Goal: Task Accomplishment & Management: Use online tool/utility

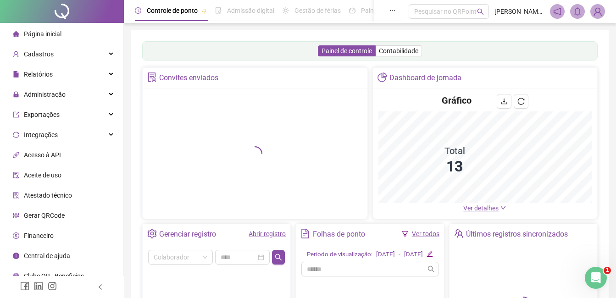
click at [50, 35] on span "Página inicial" at bounding box center [43, 33] width 38 height 7
click at [34, 96] on span "Administração" at bounding box center [45, 94] width 42 height 7
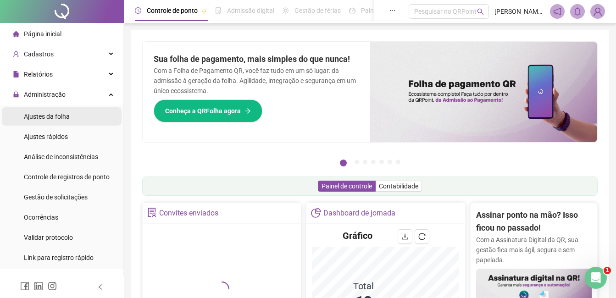
click at [40, 118] on span "Ajustes da folha" at bounding box center [47, 116] width 46 height 7
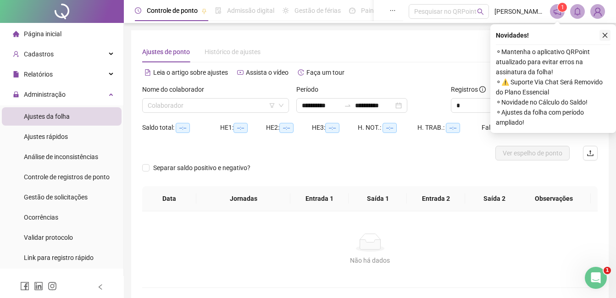
click at [606, 34] on icon "close" at bounding box center [605, 35] width 5 height 5
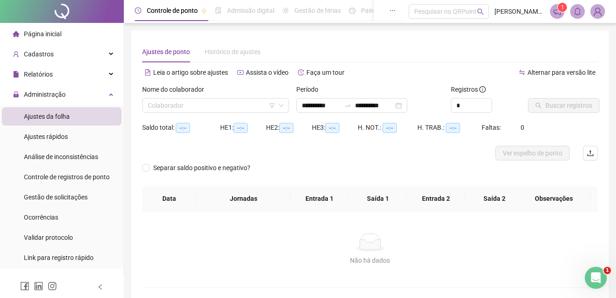
type input "**********"
click at [211, 104] on input "search" at bounding box center [212, 106] width 128 height 14
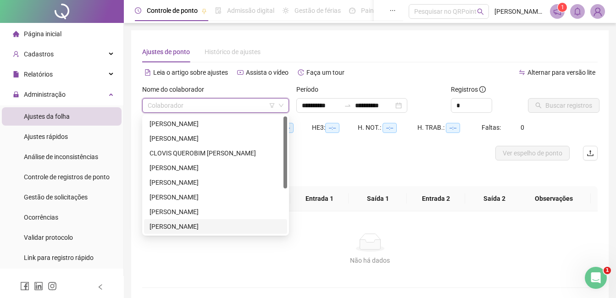
scroll to position [73, 0]
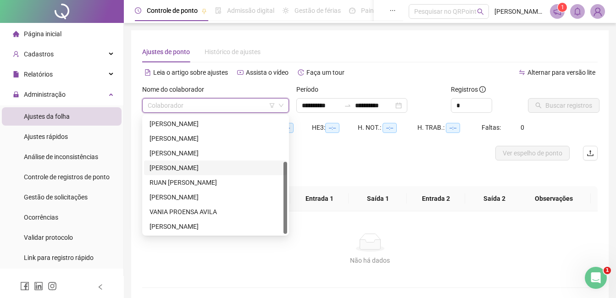
click at [172, 167] on div "[PERSON_NAME]" at bounding box center [216, 168] width 132 height 10
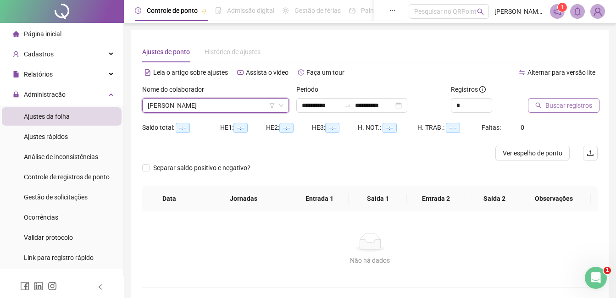
click at [544, 100] on button "Buscar registros" at bounding box center [564, 105] width 72 height 15
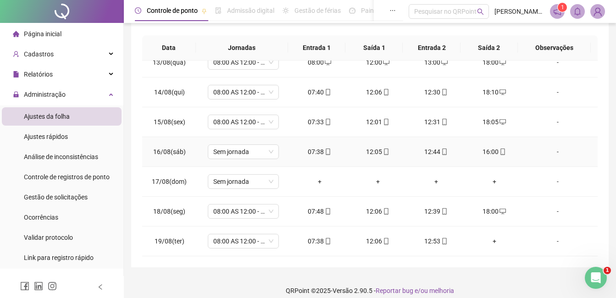
scroll to position [160, 0]
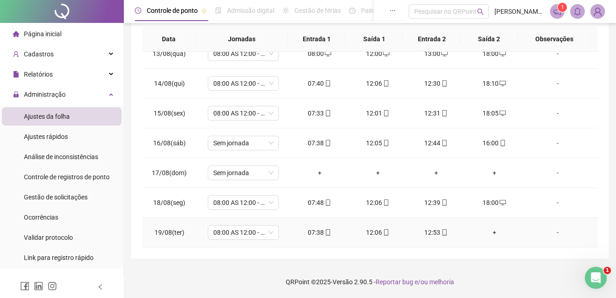
click at [487, 233] on div "+" at bounding box center [494, 233] width 44 height 10
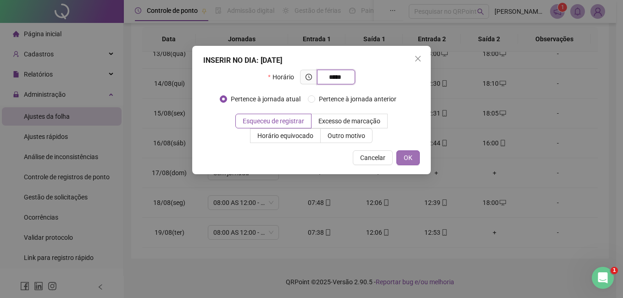
type input "*****"
click at [408, 159] on span "OK" at bounding box center [408, 158] width 9 height 10
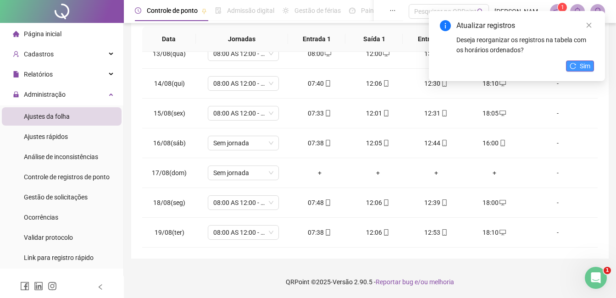
click at [578, 64] on button "Sim" at bounding box center [580, 66] width 28 height 11
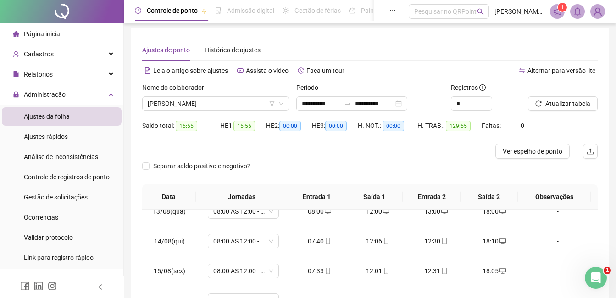
scroll to position [0, 0]
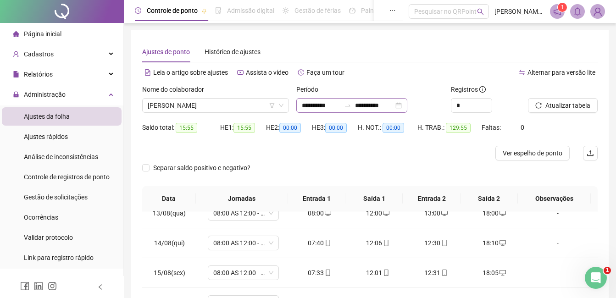
click at [407, 108] on div "**********" at bounding box center [351, 105] width 111 height 15
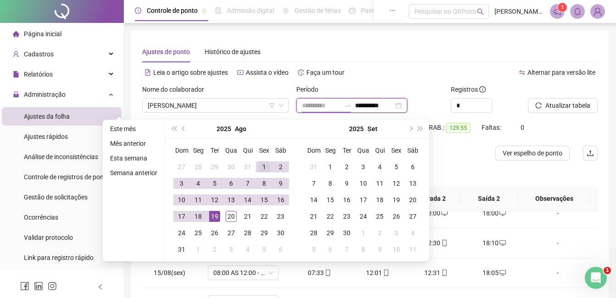
type input "**********"
click at [267, 169] on div "1" at bounding box center [264, 166] width 11 height 11
type input "**********"
click at [231, 219] on div "20" at bounding box center [231, 216] width 11 height 11
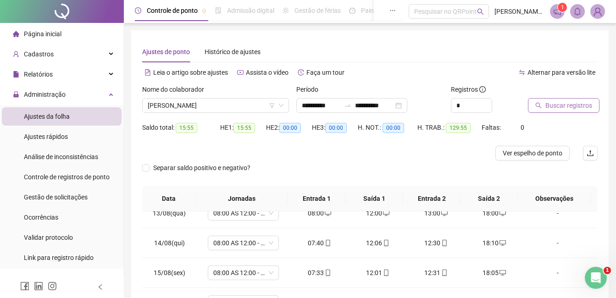
click at [550, 106] on span "Buscar registros" at bounding box center [568, 105] width 47 height 10
click at [550, 106] on span "Atualizar tabela" at bounding box center [567, 105] width 45 height 10
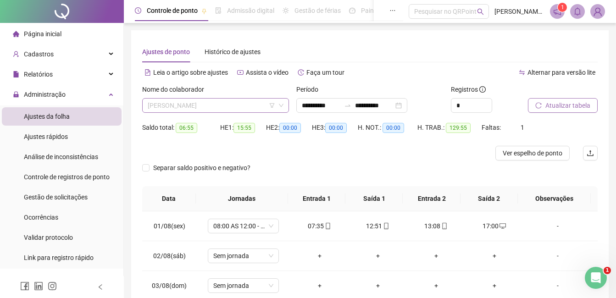
click at [259, 111] on span "[PERSON_NAME]" at bounding box center [216, 106] width 136 height 14
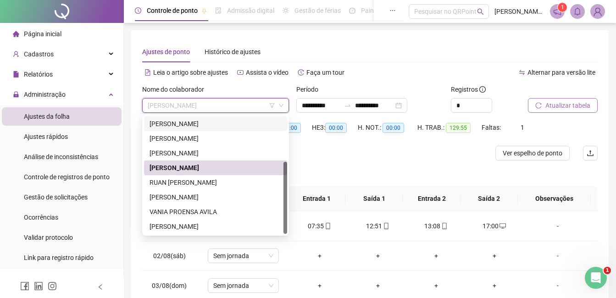
click at [197, 122] on div "[PERSON_NAME]" at bounding box center [216, 124] width 132 height 10
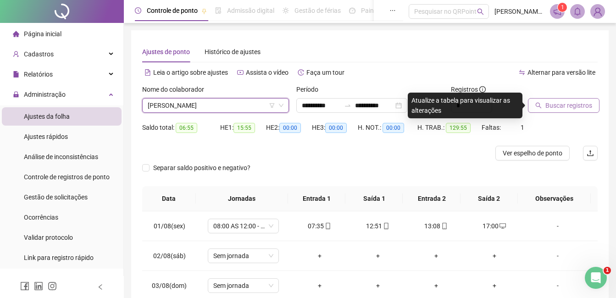
click at [562, 111] on button "Buscar registros" at bounding box center [564, 105] width 72 height 15
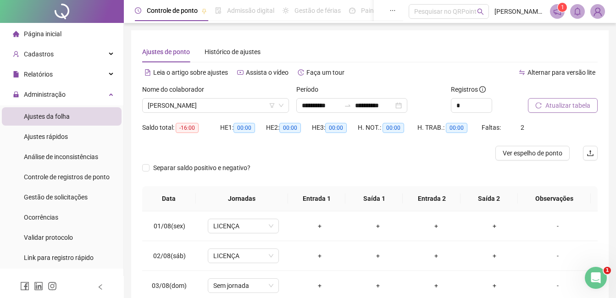
click at [553, 103] on span "Atualizar tabela" at bounding box center [567, 105] width 45 height 10
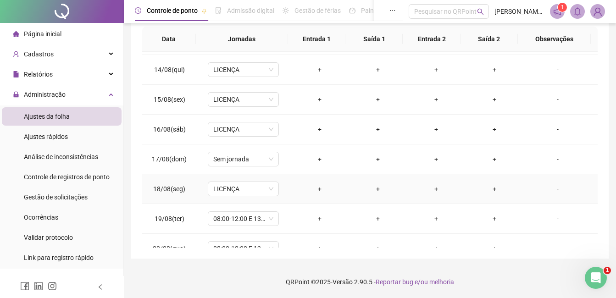
scroll to position [400, 0]
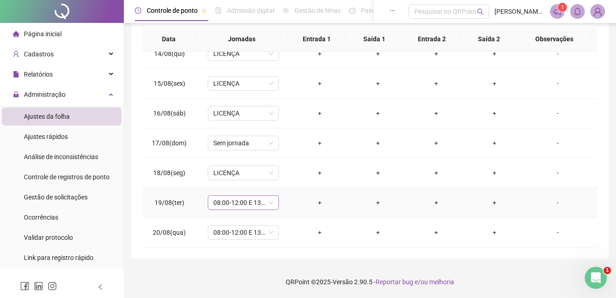
click at [241, 204] on span "08:00-12:00 E 13:30-17:30" at bounding box center [243, 203] width 60 height 14
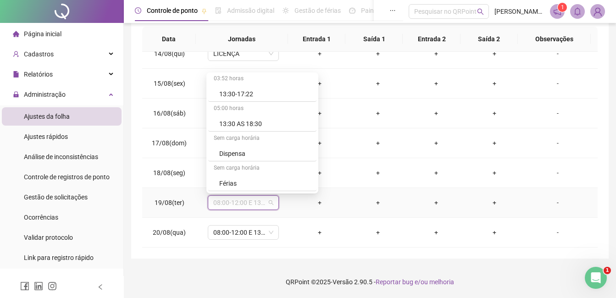
scroll to position [777, 0]
click at [240, 184] on div "Licença" at bounding box center [265, 184] width 92 height 10
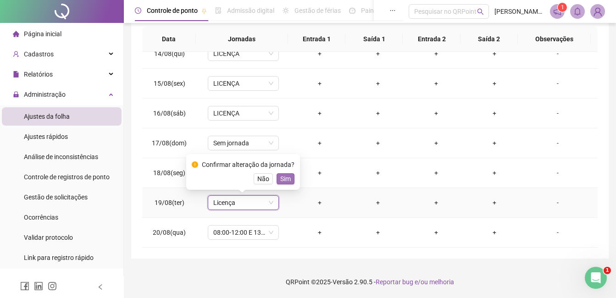
click at [281, 182] on span "Sim" at bounding box center [285, 179] width 11 height 10
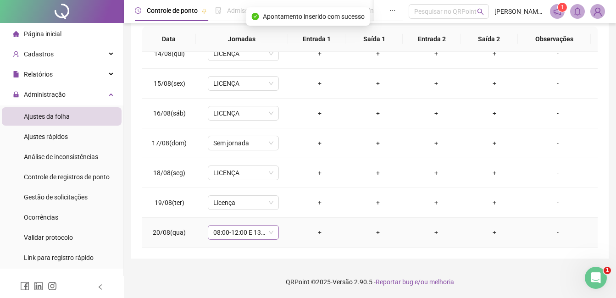
click at [230, 228] on span "08:00-12:00 E 13:30-17:30" at bounding box center [243, 233] width 60 height 14
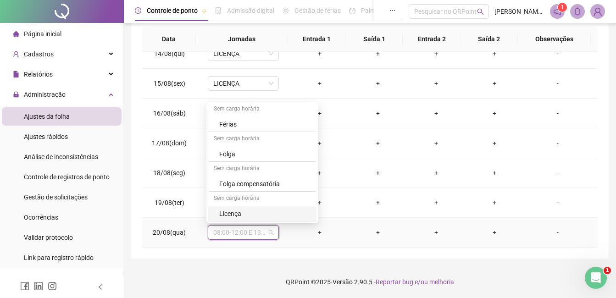
click at [239, 214] on div "Licença" at bounding box center [265, 214] width 92 height 10
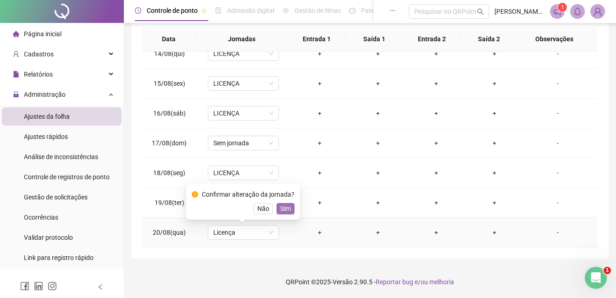
click at [284, 205] on span "Sim" at bounding box center [285, 209] width 11 height 10
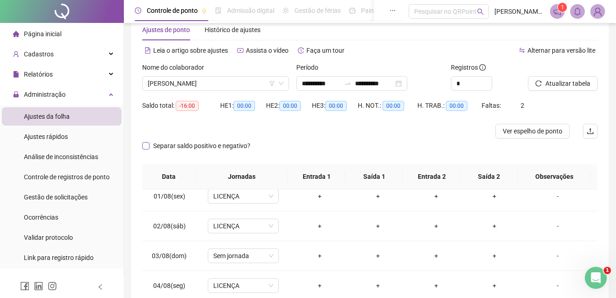
scroll to position [0, 0]
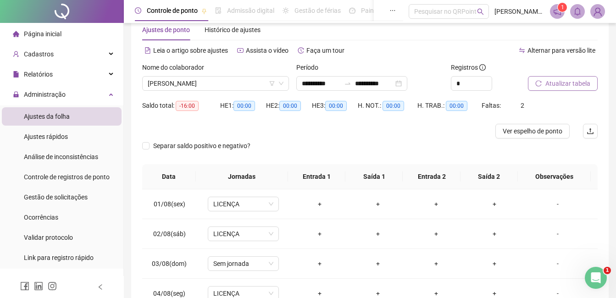
click at [574, 86] on span "Atualizar tabela" at bounding box center [567, 83] width 45 height 10
click at [205, 86] on span "[PERSON_NAME]" at bounding box center [216, 84] width 136 height 14
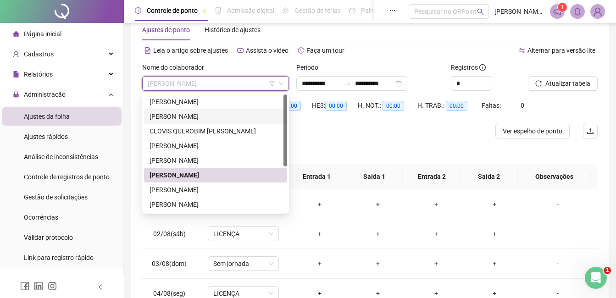
click at [164, 122] on div "[PERSON_NAME]" at bounding box center [215, 116] width 143 height 15
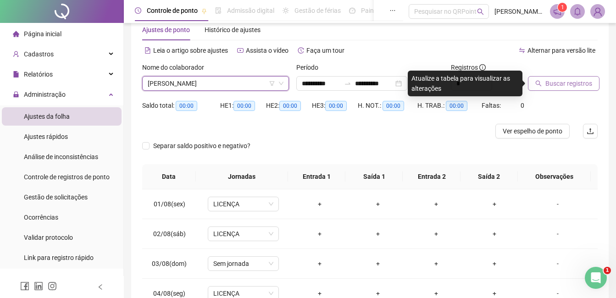
click at [556, 83] on span "Buscar registros" at bounding box center [568, 83] width 47 height 10
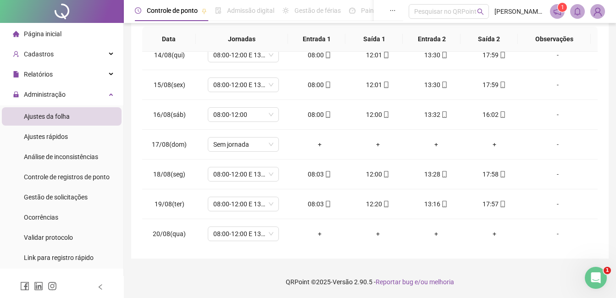
scroll to position [400, 0]
click at [317, 236] on div "+" at bounding box center [320, 233] width 44 height 10
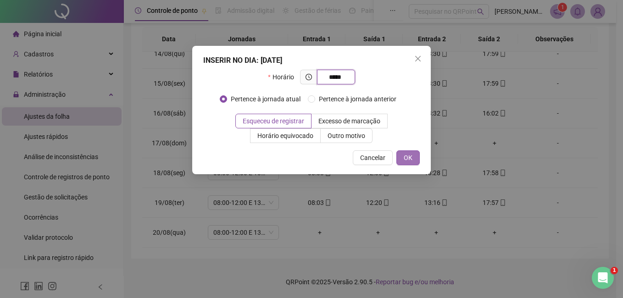
type input "*****"
click at [411, 158] on span "OK" at bounding box center [408, 158] width 9 height 10
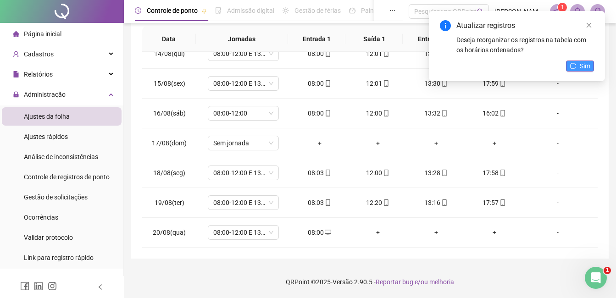
click at [583, 68] on span "Sim" at bounding box center [585, 66] width 11 height 10
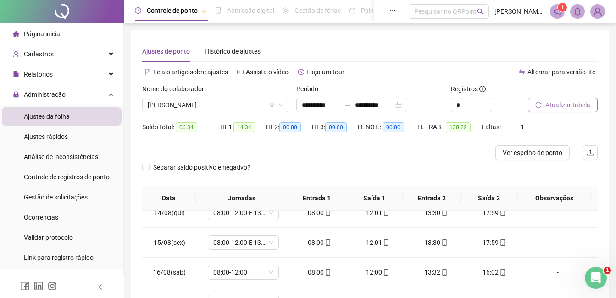
scroll to position [0, 0]
click at [567, 107] on span "Atualizar tabela" at bounding box center [567, 105] width 45 height 10
click at [257, 106] on span "[PERSON_NAME]" at bounding box center [216, 106] width 136 height 14
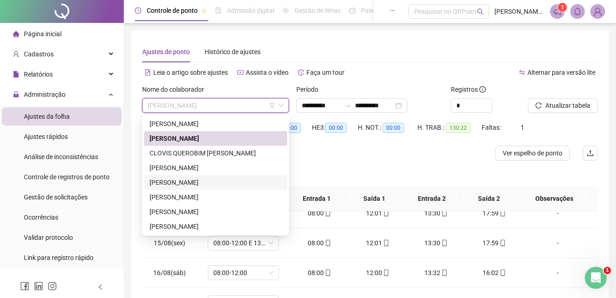
click at [204, 185] on div "[PERSON_NAME]" at bounding box center [216, 183] width 132 height 10
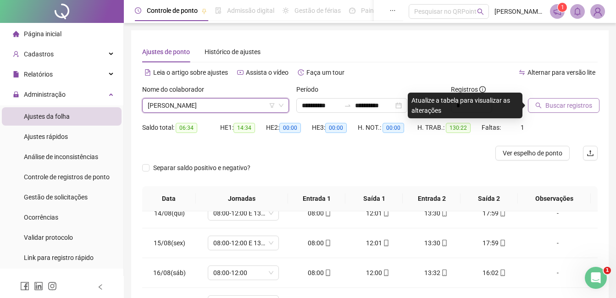
click at [557, 108] on span "Buscar registros" at bounding box center [568, 105] width 47 height 10
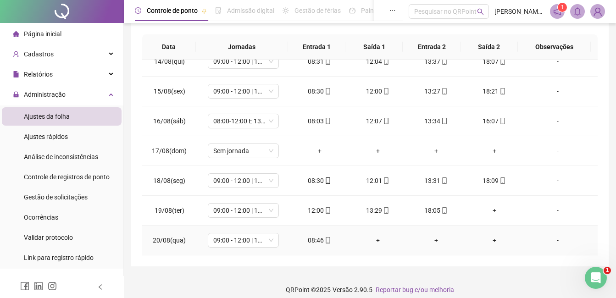
scroll to position [160, 0]
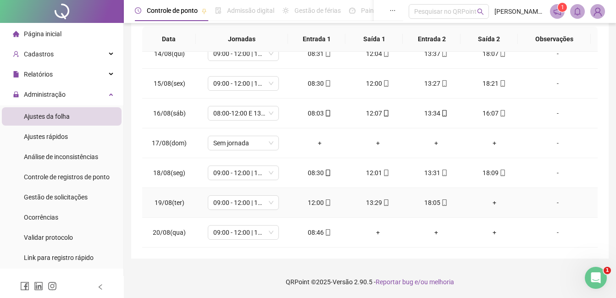
click at [492, 203] on div "+" at bounding box center [494, 203] width 44 height 10
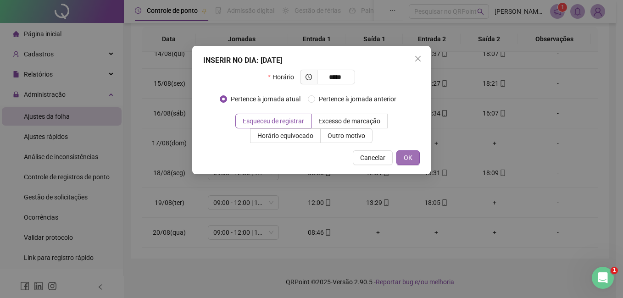
type input "*****"
click at [415, 161] on button "OK" at bounding box center [407, 157] width 23 height 15
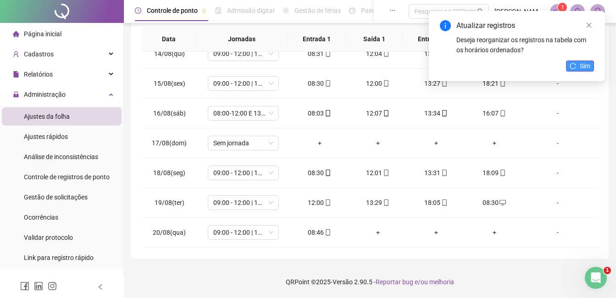
click at [581, 62] on span "Sim" at bounding box center [585, 66] width 11 height 10
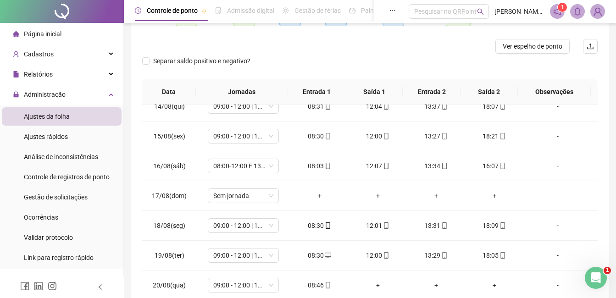
scroll to position [22, 0]
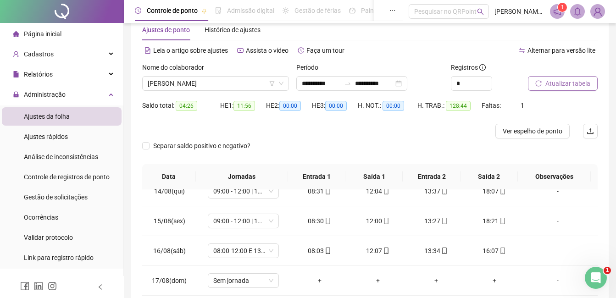
click at [554, 79] on span "Atualizar tabela" at bounding box center [567, 83] width 45 height 10
click at [260, 82] on span "[PERSON_NAME]" at bounding box center [216, 84] width 136 height 14
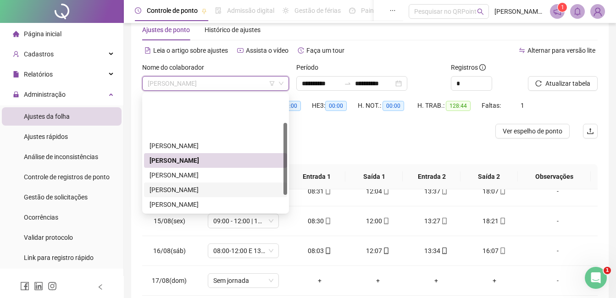
scroll to position [46, 0]
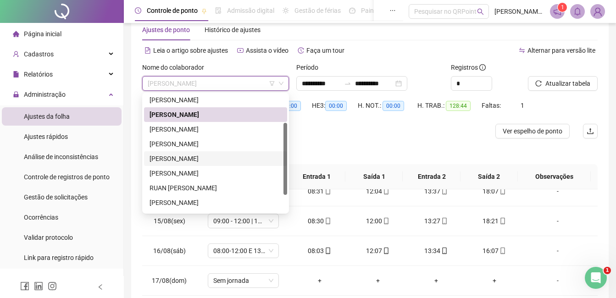
click at [198, 161] on div "[PERSON_NAME]" at bounding box center [216, 159] width 132 height 10
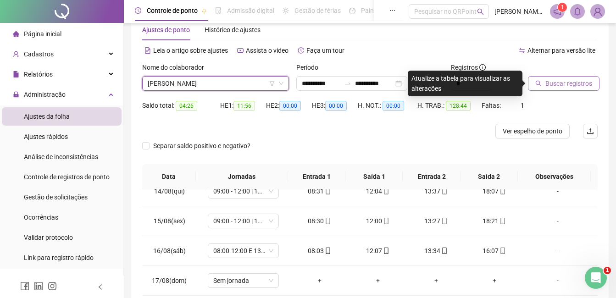
click at [570, 84] on span "Buscar registros" at bounding box center [568, 83] width 47 height 10
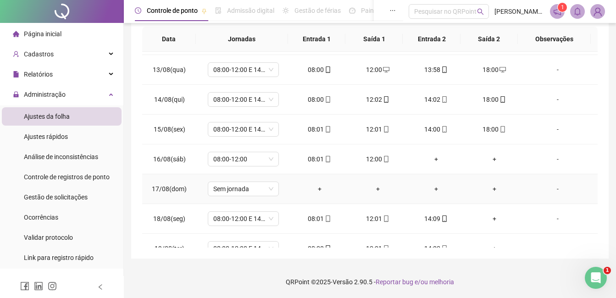
scroll to position [400, 0]
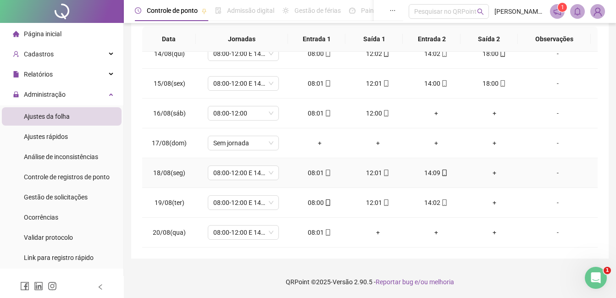
click at [487, 172] on div "+" at bounding box center [494, 173] width 44 height 10
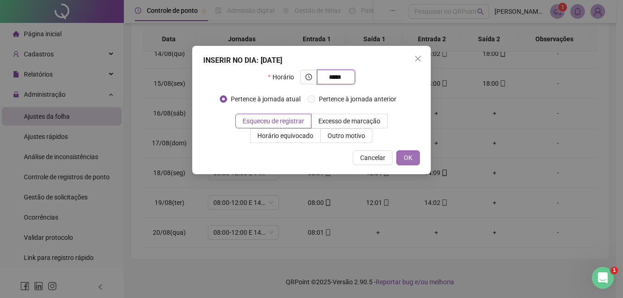
type input "*****"
click at [412, 157] on button "OK" at bounding box center [407, 157] width 23 height 15
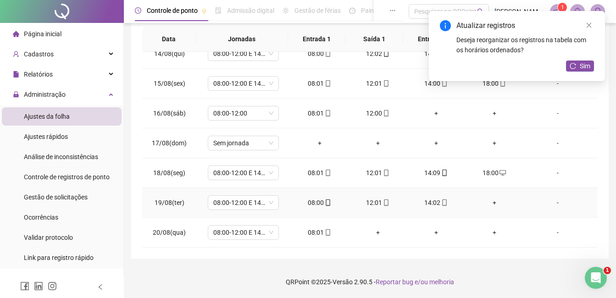
click at [490, 204] on div "+" at bounding box center [494, 203] width 44 height 10
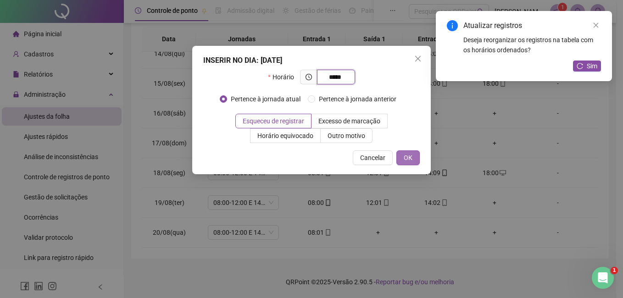
type input "*****"
click at [410, 160] on span "OK" at bounding box center [408, 158] width 9 height 10
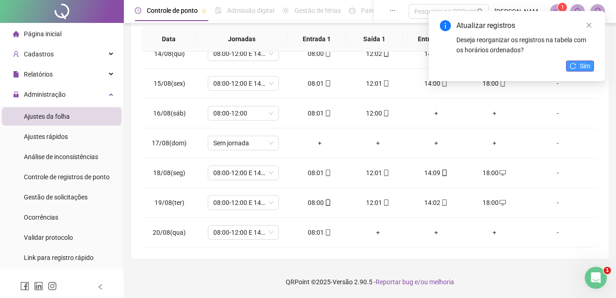
click at [577, 68] on button "Sim" at bounding box center [580, 66] width 28 height 11
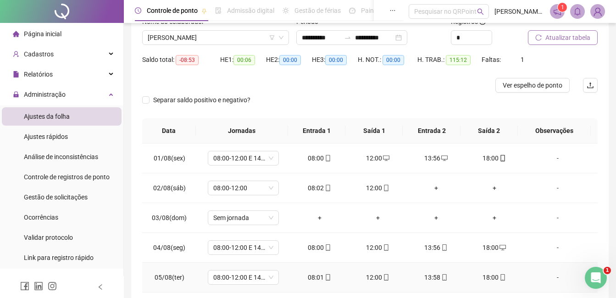
scroll to position [22, 0]
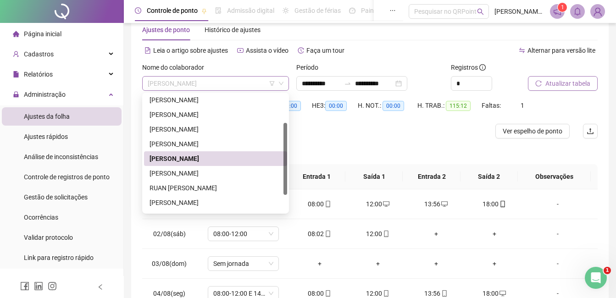
click at [250, 81] on span "[PERSON_NAME]" at bounding box center [216, 84] width 136 height 14
click at [197, 171] on div "[PERSON_NAME]" at bounding box center [216, 173] width 132 height 10
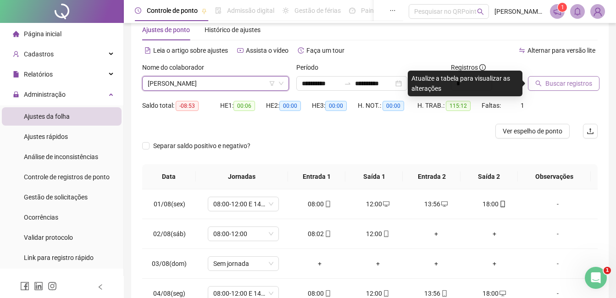
click at [563, 87] on span "Buscar registros" at bounding box center [568, 83] width 47 height 10
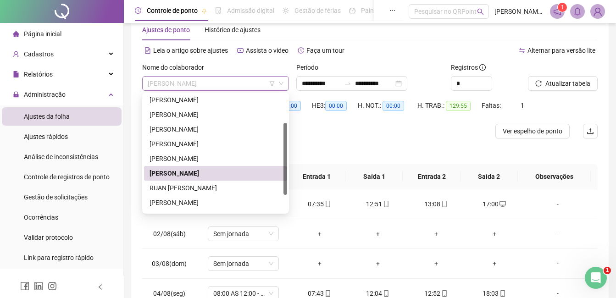
click at [244, 81] on span "[PERSON_NAME]" at bounding box center [216, 84] width 136 height 14
click at [192, 189] on div "RUAN [PERSON_NAME]" at bounding box center [216, 188] width 132 height 10
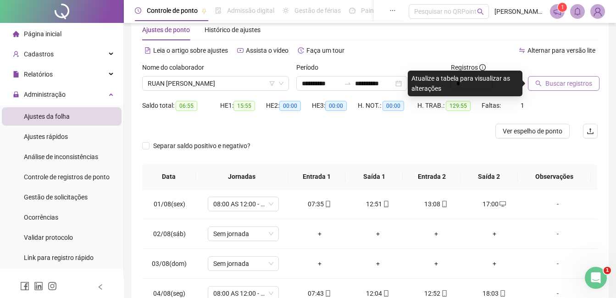
click at [559, 85] on span "Buscar registros" at bounding box center [568, 83] width 47 height 10
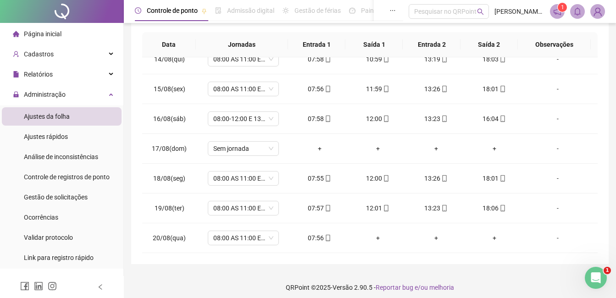
scroll to position [160, 0]
